Goal: Task Accomplishment & Management: Use online tool/utility

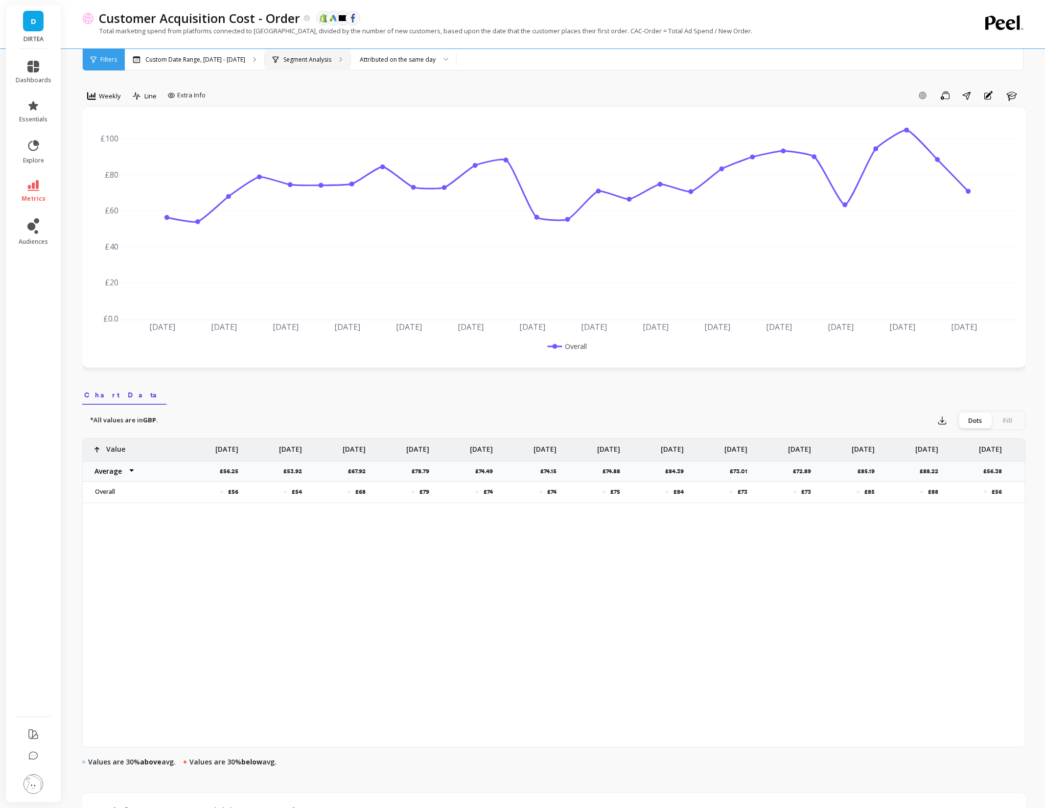
click at [302, 58] on p "Segment Analysis" at bounding box center [307, 60] width 48 height 8
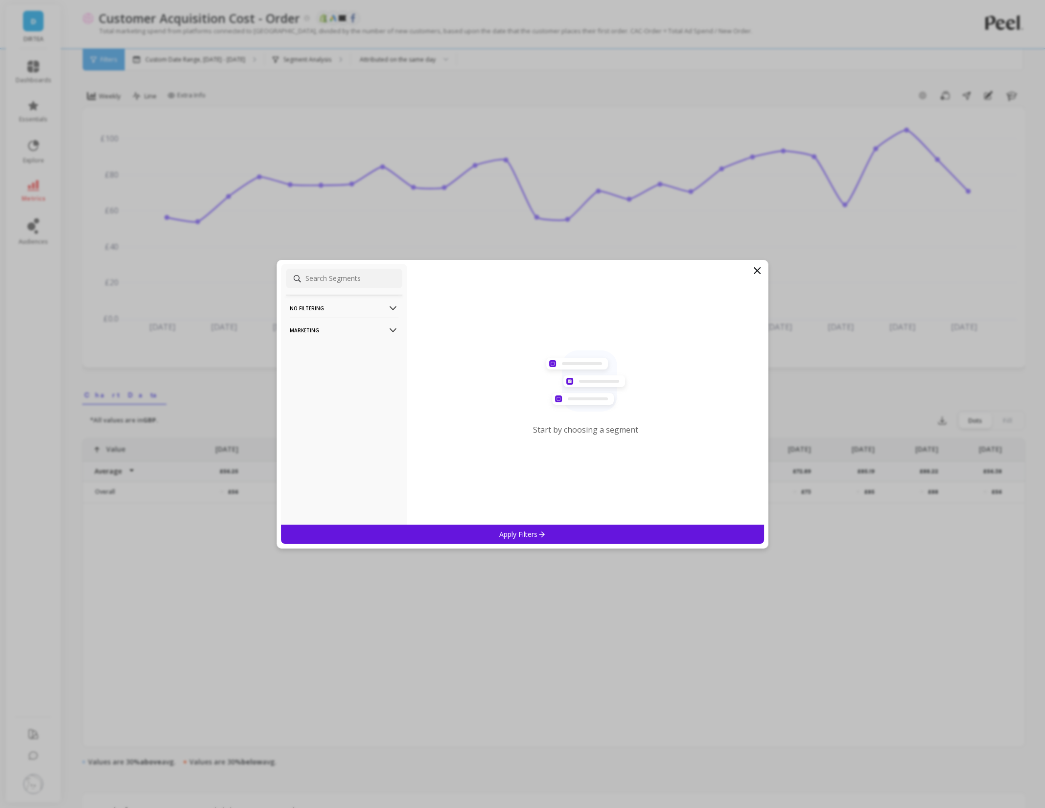
click at [341, 332] on p "Marketing" at bounding box center [344, 330] width 109 height 25
click at [348, 283] on input at bounding box center [344, 279] width 117 height 20
type input "l"
type input "reg"
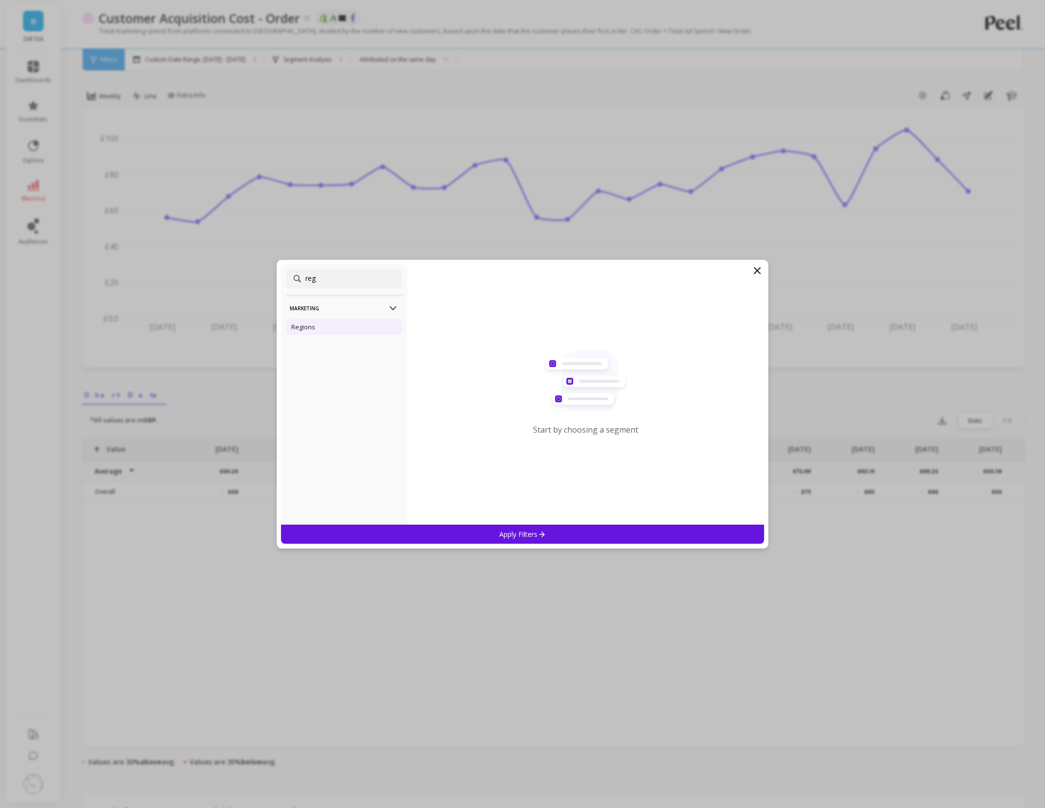
click at [316, 330] on div "Regions" at bounding box center [344, 327] width 117 height 16
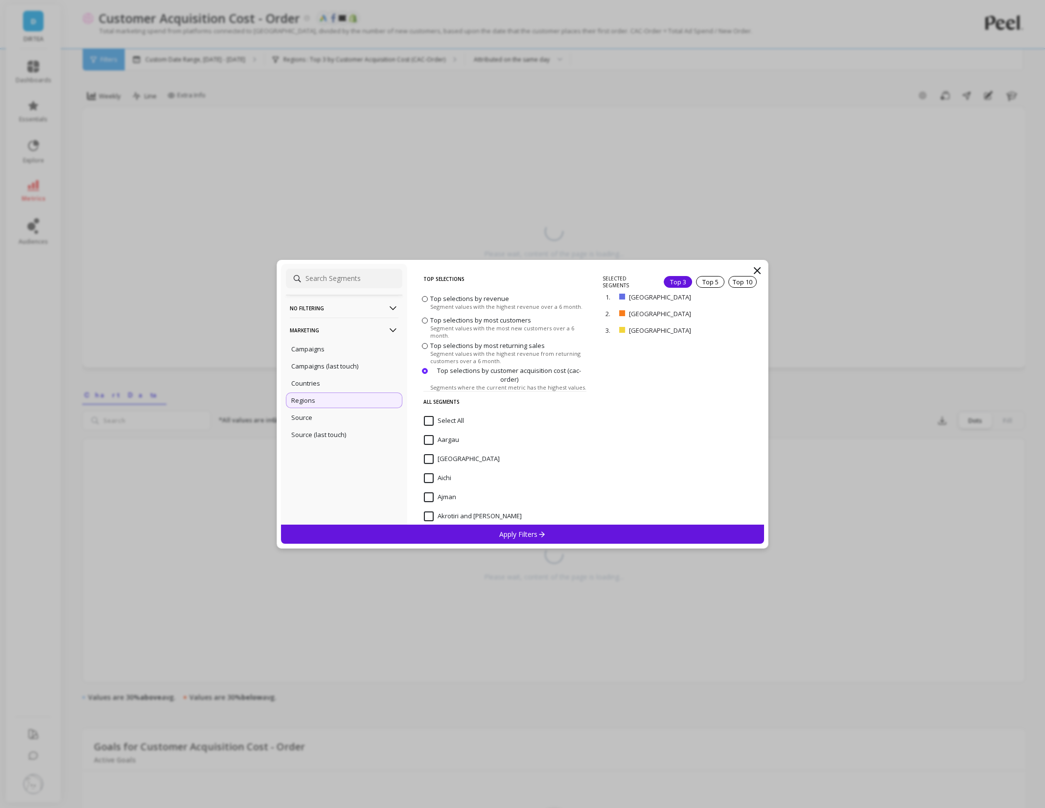
click at [607, 534] on div "Apply Filters" at bounding box center [523, 534] width 484 height 19
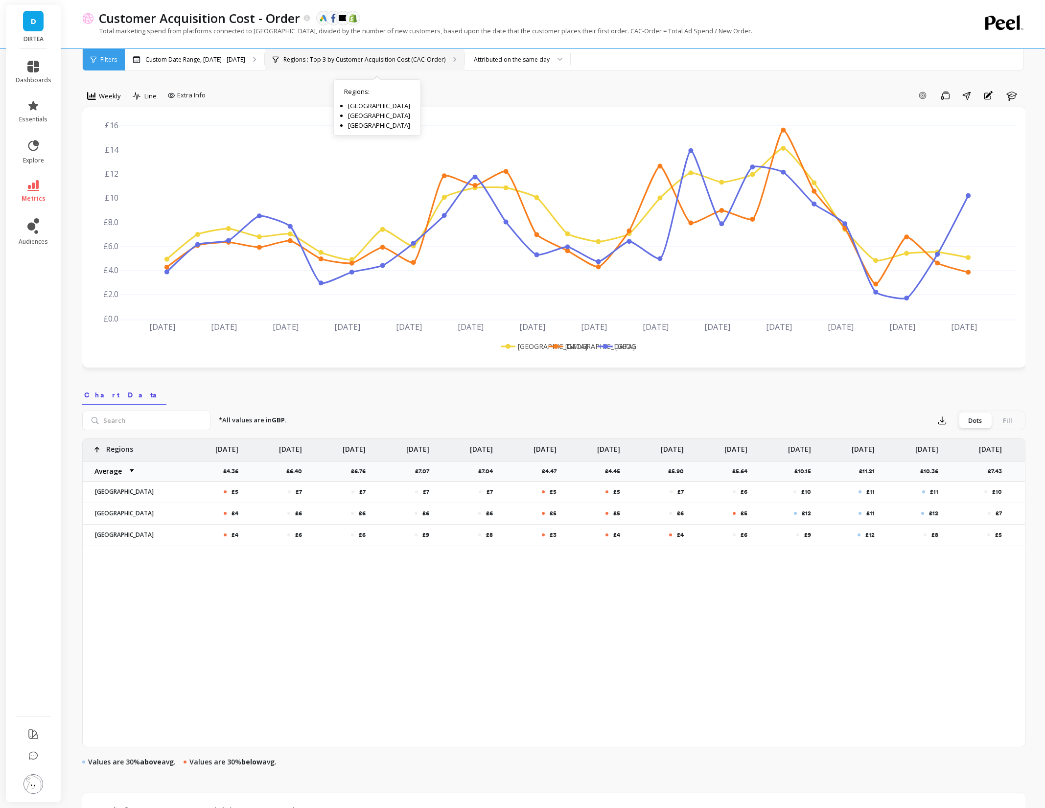
click at [385, 64] on div "Regions : Top 3 by Customer Acquisition Cost (CAC-Order) Regions : [GEOGRAPHIC_…" at bounding box center [365, 60] width 200 height 22
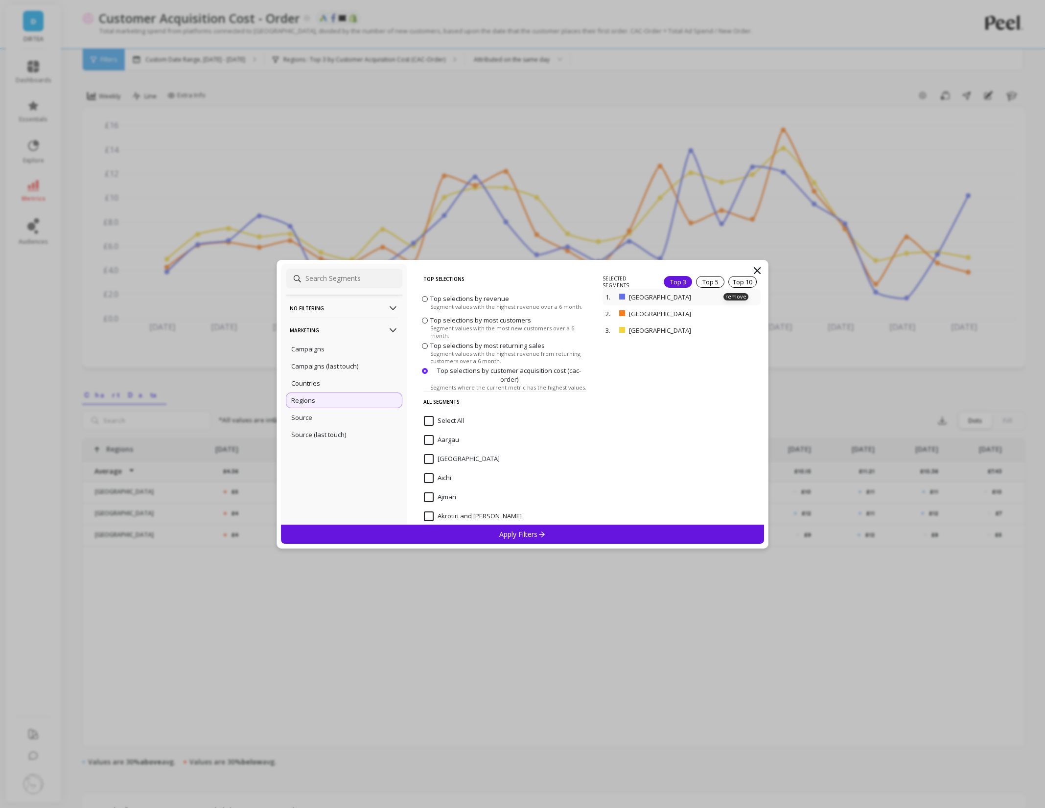
click at [631, 300] on div "1. Wales remove" at bounding box center [682, 297] width 158 height 17
click at [730, 296] on p "remove" at bounding box center [736, 296] width 25 height 7
click at [0, 0] on p "remove" at bounding box center [0, 0] width 0 height 0
click at [734, 281] on p "remove" at bounding box center [736, 283] width 25 height 7
click at [608, 518] on div at bounding box center [684, 400] width 162 height 250
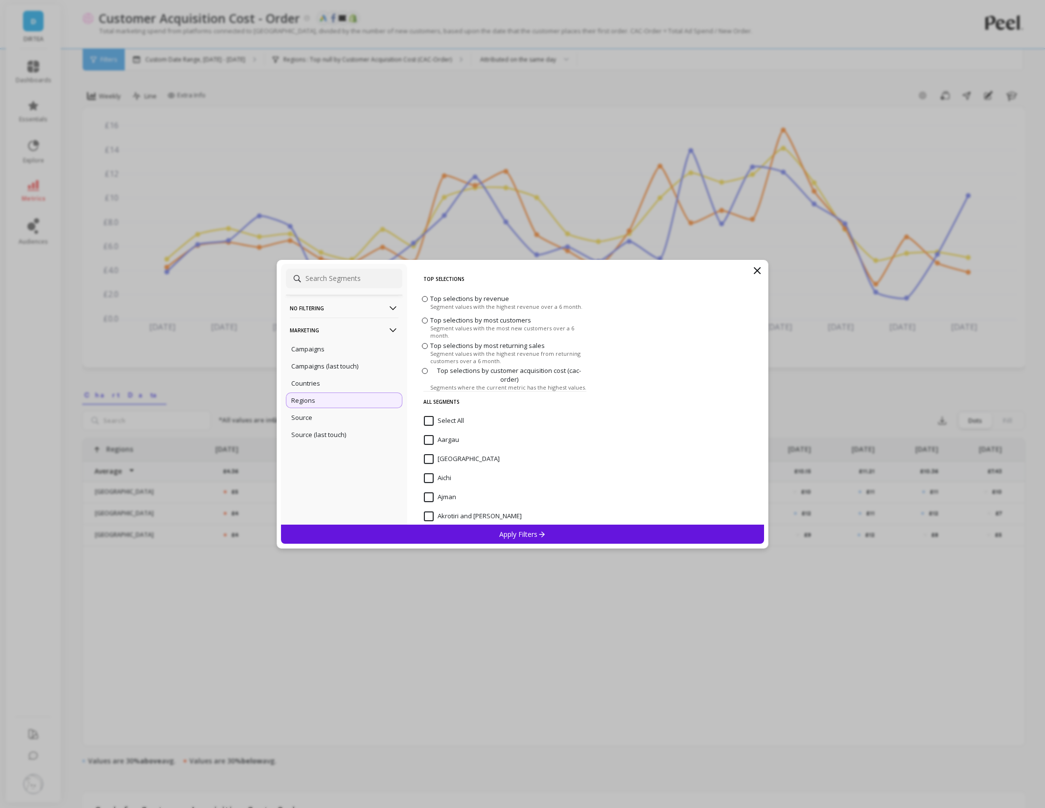
click at [588, 527] on div "Apply Filters" at bounding box center [523, 534] width 484 height 19
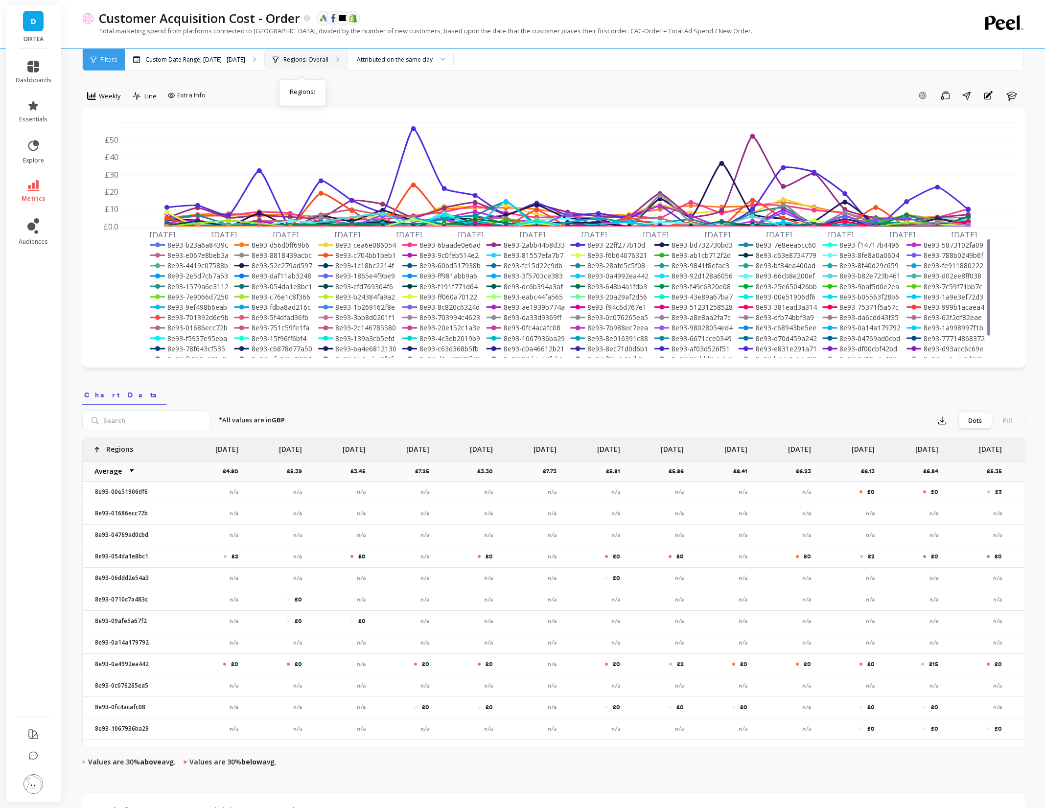
click at [292, 68] on div "Regions: Overall Regions :" at bounding box center [306, 60] width 83 height 22
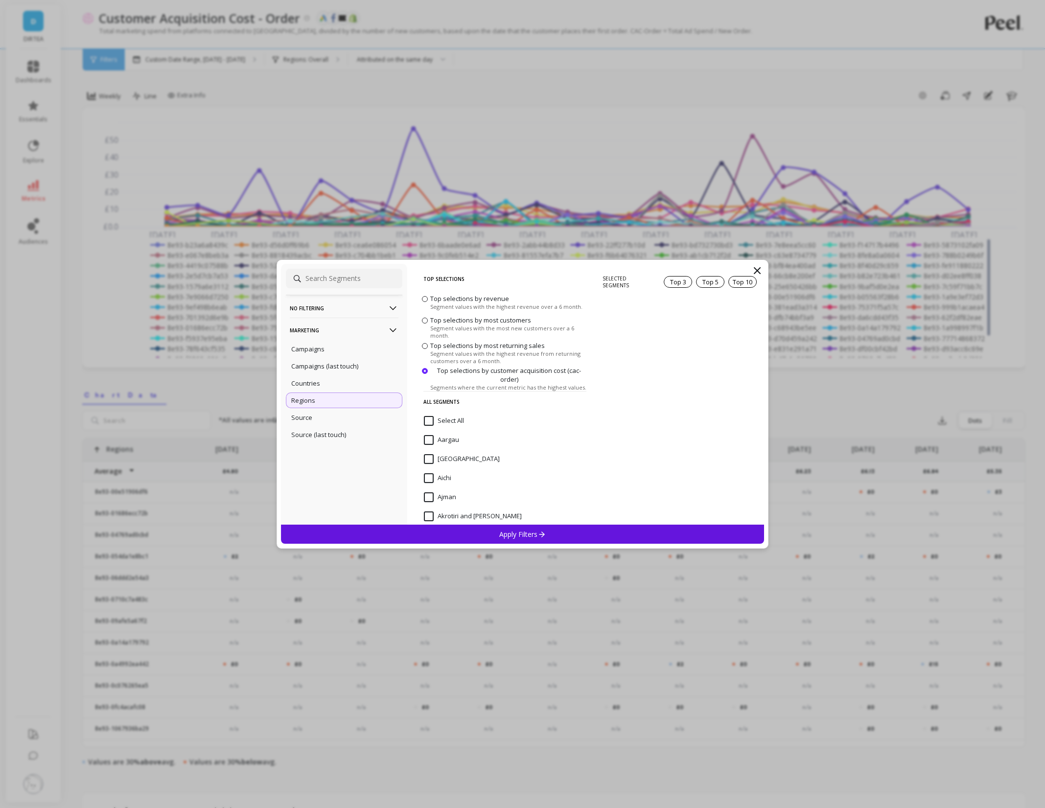
click at [318, 308] on p "No filtering" at bounding box center [344, 308] width 109 height 25
click at [317, 326] on div "Overall" at bounding box center [344, 327] width 117 height 16
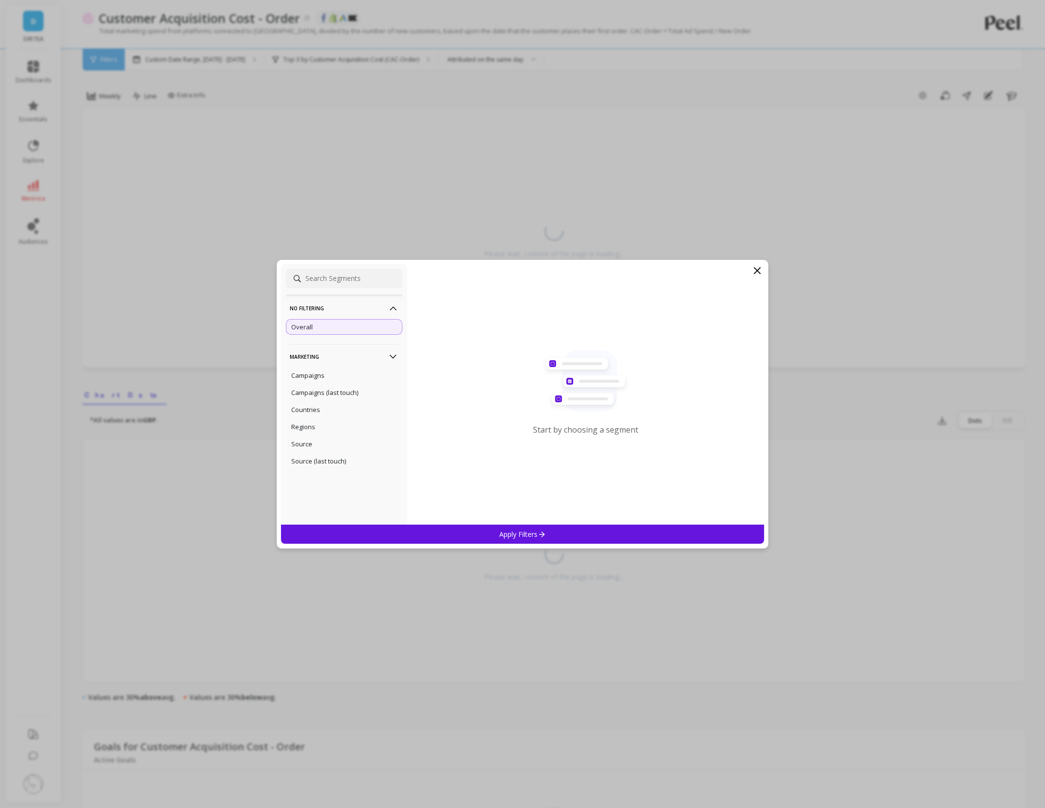
click at [462, 528] on div "Apply Filters" at bounding box center [523, 534] width 484 height 19
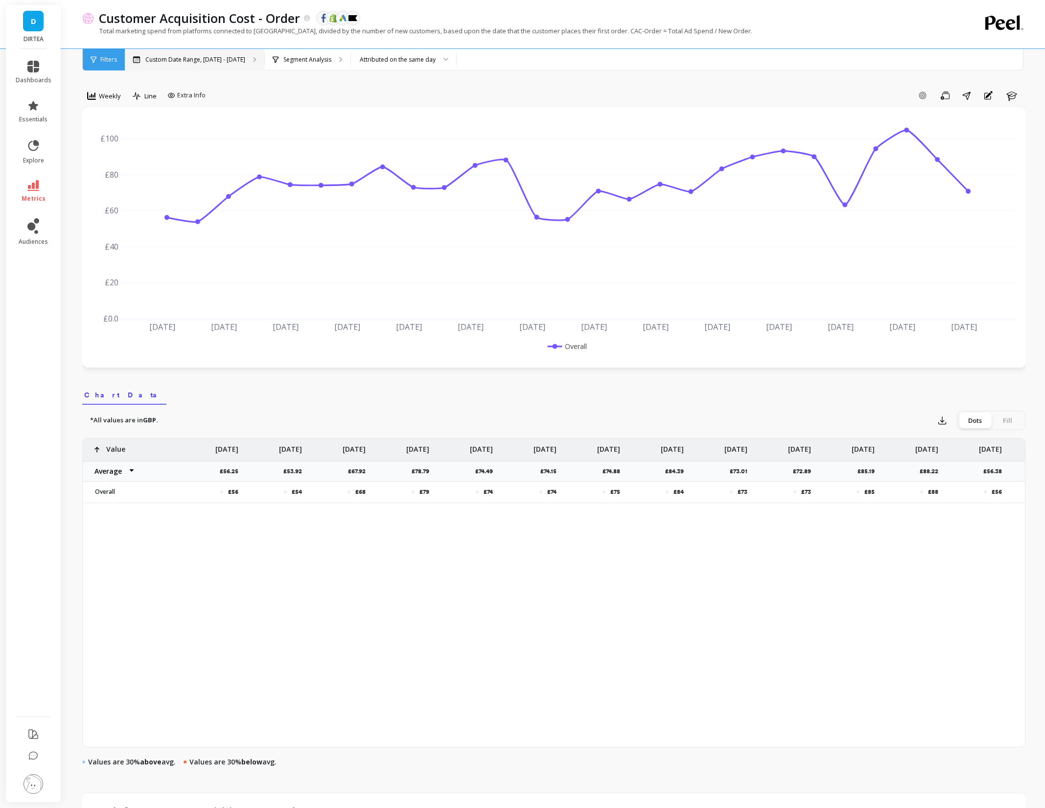
click at [225, 66] on div "Custom Date Range, [DATE] - [DATE]" at bounding box center [195, 60] width 140 height 22
